Goal: Find specific page/section: Find specific page/section

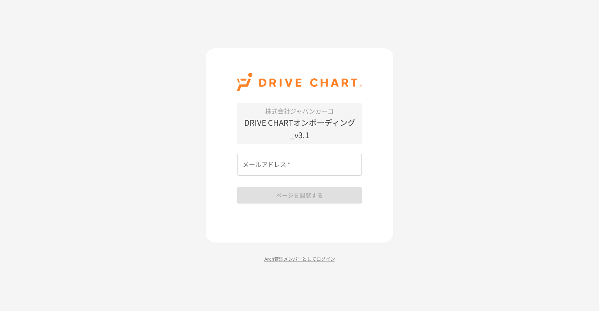
click at [289, 165] on input "メールアドレス   *" at bounding box center [299, 165] width 125 height 22
type input "**********"
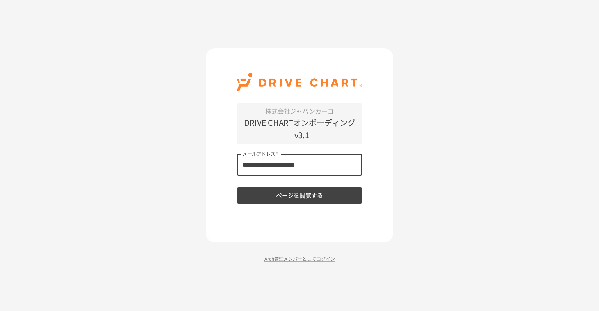
click at [298, 190] on button "ページを閲覧する" at bounding box center [299, 195] width 125 height 16
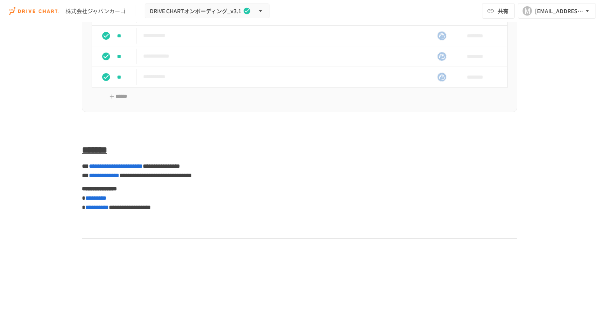
scroll to position [3001, 0]
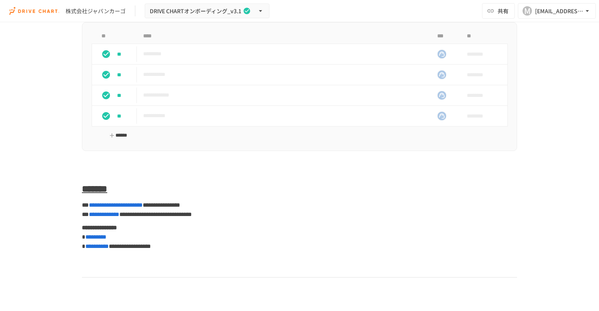
click at [117, 142] on button "******" at bounding box center [118, 136] width 41 height 12
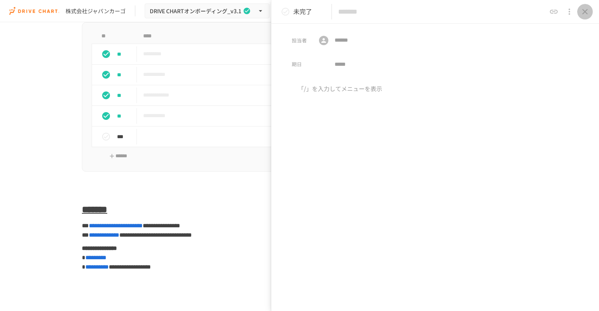
click at [585, 11] on icon "close drawer" at bounding box center [584, 11] width 5 height 5
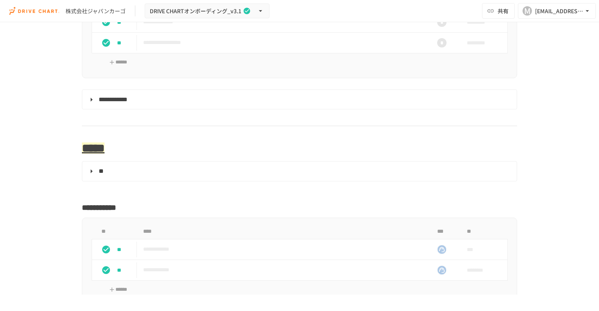
scroll to position [2039, 0]
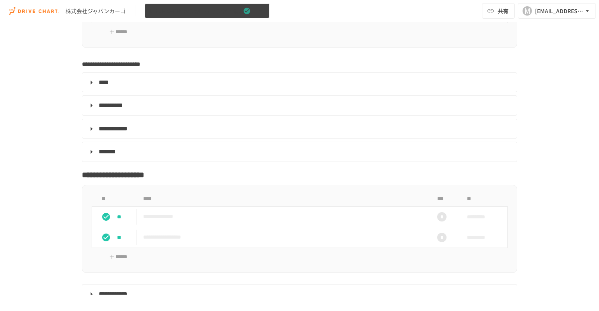
click at [228, 10] on span "DRIVE CHARTオンボーディング_v3.1" at bounding box center [196, 11] width 92 height 10
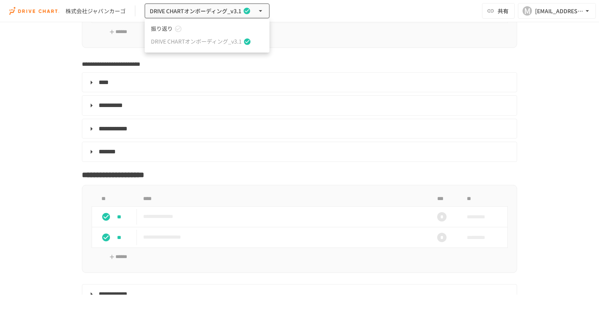
click at [175, 29] on icon at bounding box center [178, 28] width 7 height 7
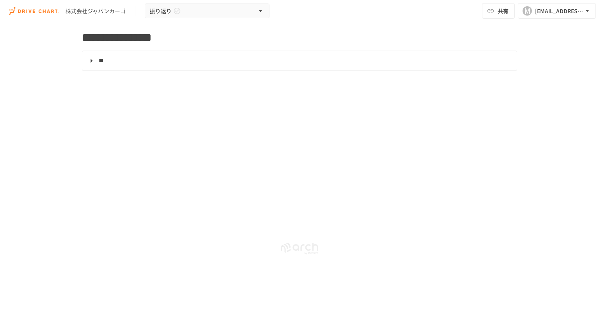
scroll to position [674, 0]
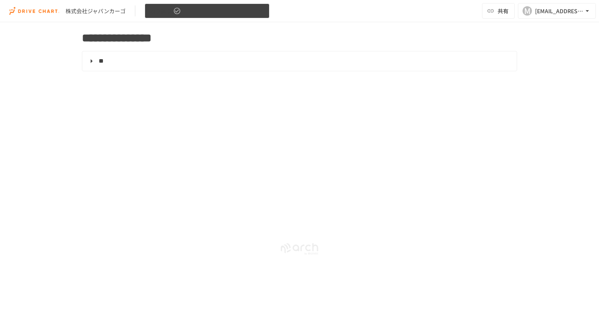
click at [258, 7] on icon "button" at bounding box center [260, 11] width 8 height 8
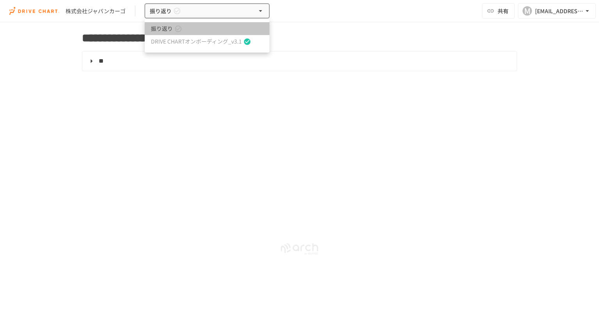
click at [200, 28] on link "振り返り" at bounding box center [207, 28] width 125 height 13
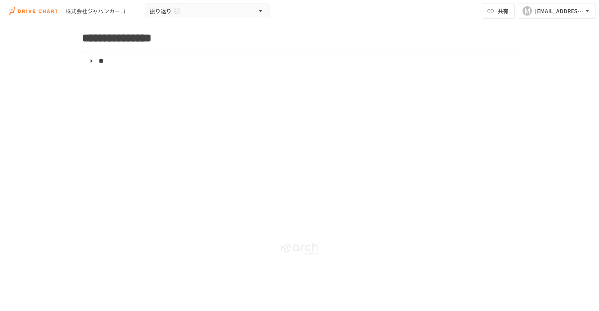
click at [162, 20] on div "株式会社ジャパンカーゴ 振り返り 共有 M [EMAIL_ADDRESS][DOMAIN_NAME]" at bounding box center [299, 11] width 599 height 22
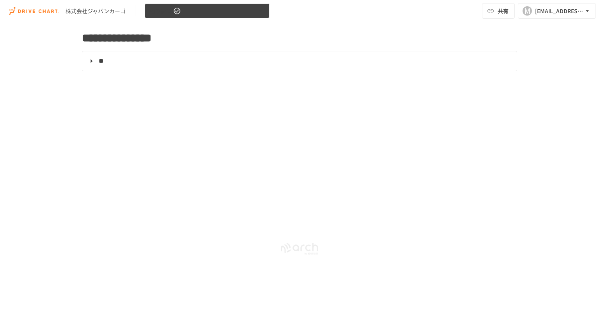
click at [163, 12] on span "振り返り" at bounding box center [161, 11] width 22 height 10
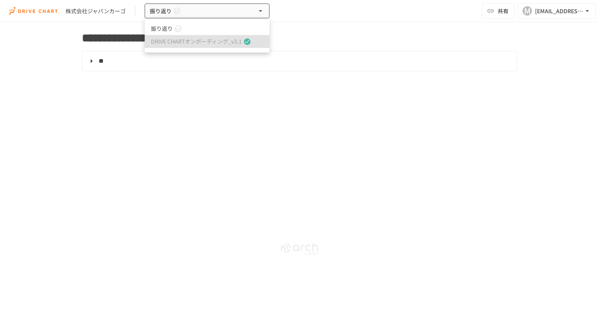
click at [170, 42] on span "DRIVE CHARTオンボーディング_v3.1" at bounding box center [196, 41] width 91 height 8
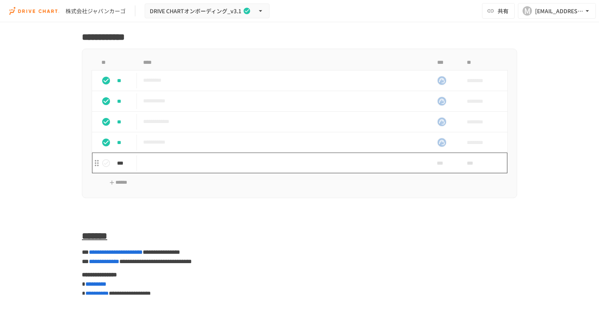
scroll to position [3014, 0]
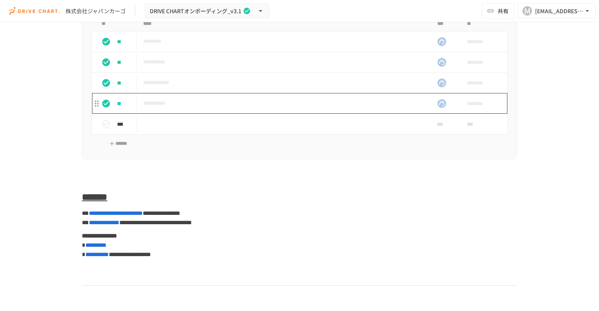
click at [174, 108] on p "**********" at bounding box center [283, 104] width 280 height 10
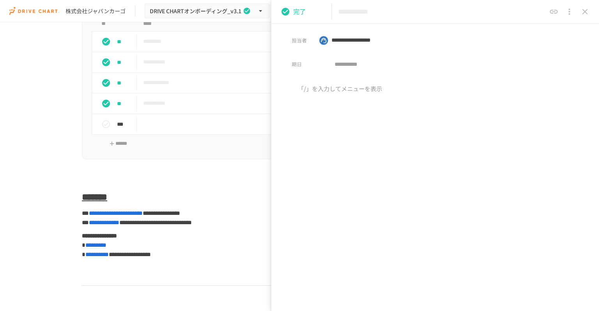
click at [581, 10] on icon "close drawer" at bounding box center [584, 11] width 9 height 9
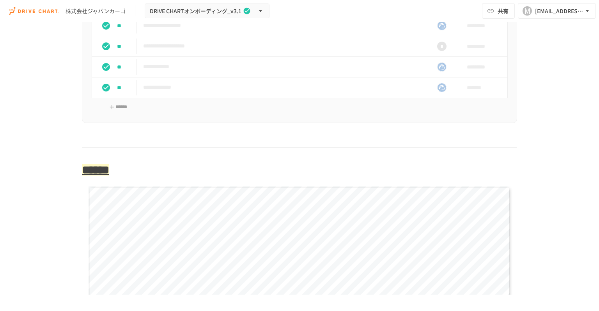
scroll to position [1221, 0]
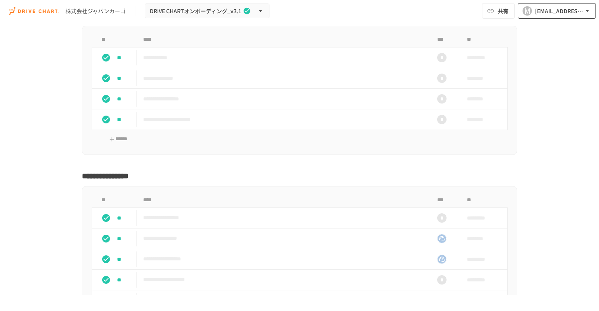
click at [585, 10] on icon "button" at bounding box center [587, 11] width 8 height 8
click at [585, 10] on div at bounding box center [299, 155] width 599 height 311
click at [83, 15] on div "株式会社ジャパンカーゴ" at bounding box center [95, 11] width 60 height 8
click at [83, 11] on div "株式会社ジャパンカーゴ" at bounding box center [95, 11] width 60 height 8
click at [40, 11] on img at bounding box center [34, 11] width 50 height 12
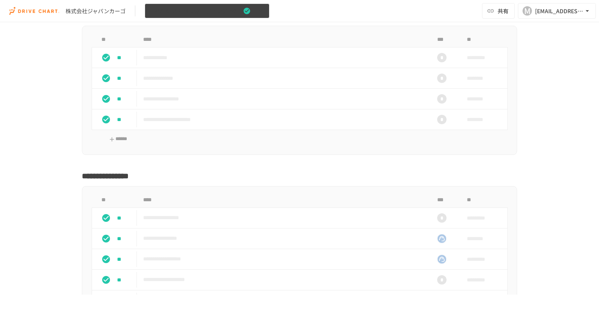
click at [263, 9] on icon "button" at bounding box center [260, 11] width 8 height 8
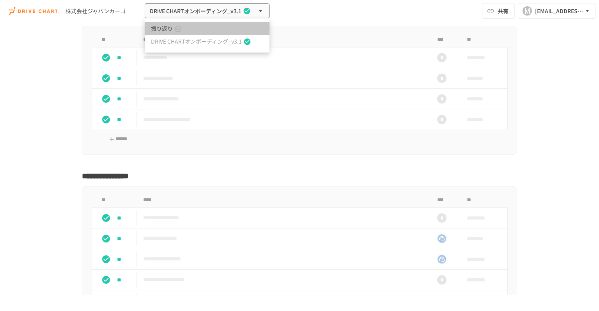
click at [169, 27] on span "振り返り" at bounding box center [162, 29] width 22 height 8
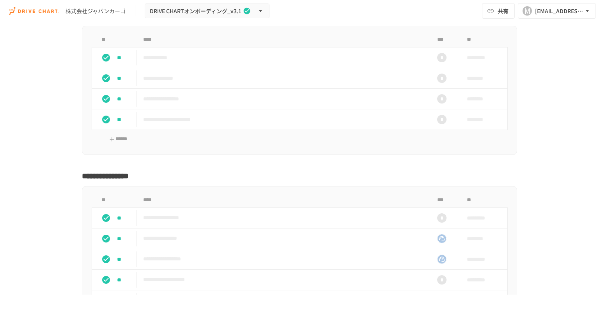
scroll to position [675, 0]
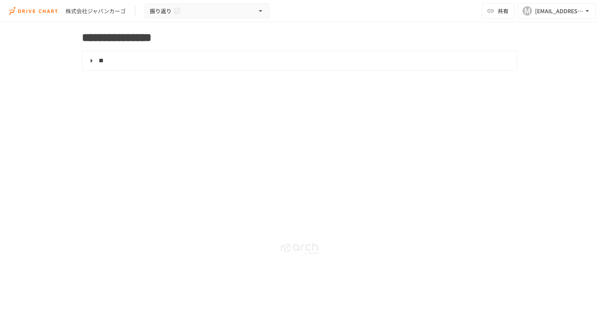
click at [127, 42] on span "**********" at bounding box center [116, 37] width 69 height 11
click at [151, 42] on span "**********" at bounding box center [116, 37] width 69 height 11
click at [151, 38] on span "**********" at bounding box center [116, 37] width 69 height 11
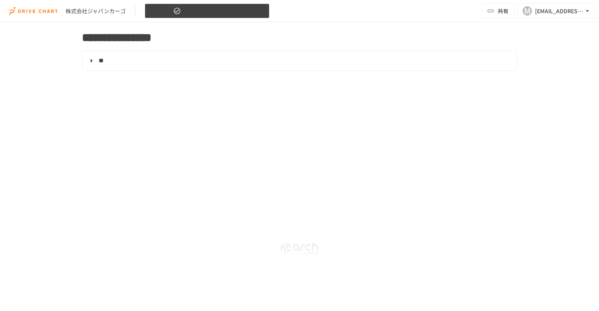
click at [263, 13] on icon "button" at bounding box center [260, 11] width 8 height 8
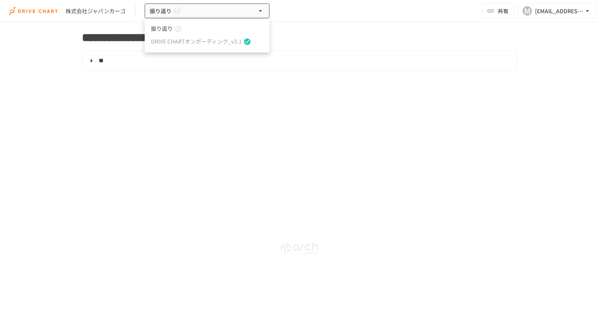
click at [221, 37] on span "DRIVE CHARTオンボーディング_v3.1" at bounding box center [196, 41] width 91 height 8
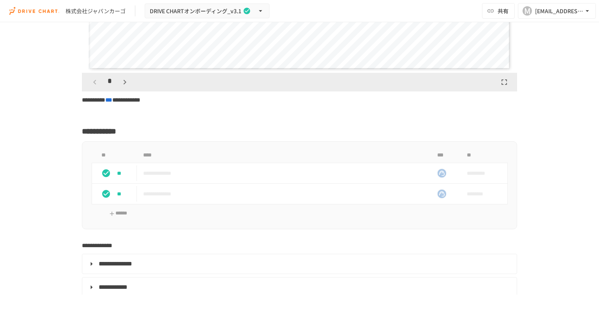
scroll to position [692, 0]
